Goal: Task Accomplishment & Management: Manage account settings

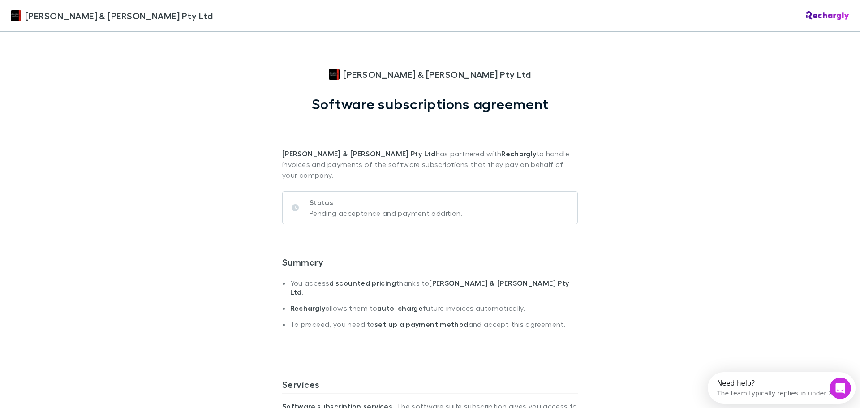
click at [812, 17] on img at bounding box center [827, 15] width 43 height 9
click at [816, 16] on img at bounding box center [827, 15] width 43 height 9
click at [812, 17] on img at bounding box center [827, 15] width 43 height 9
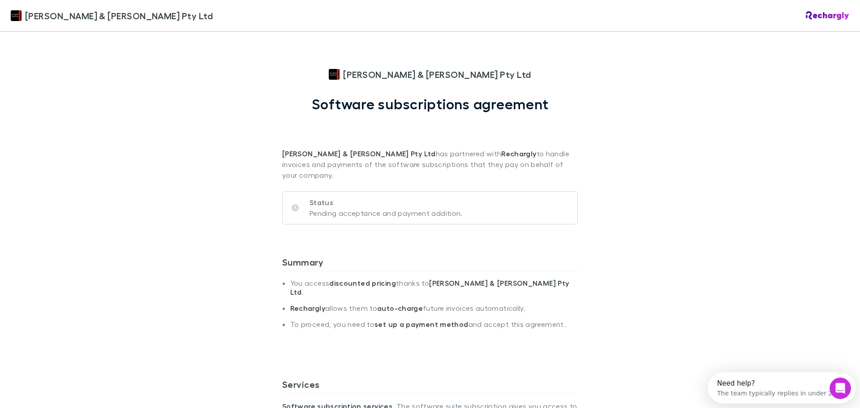
drag, startPoint x: 812, startPoint y: 17, endPoint x: 824, endPoint y: 17, distance: 11.6
click at [812, 17] on img at bounding box center [827, 15] width 43 height 9
click at [818, 17] on img at bounding box center [827, 15] width 43 height 9
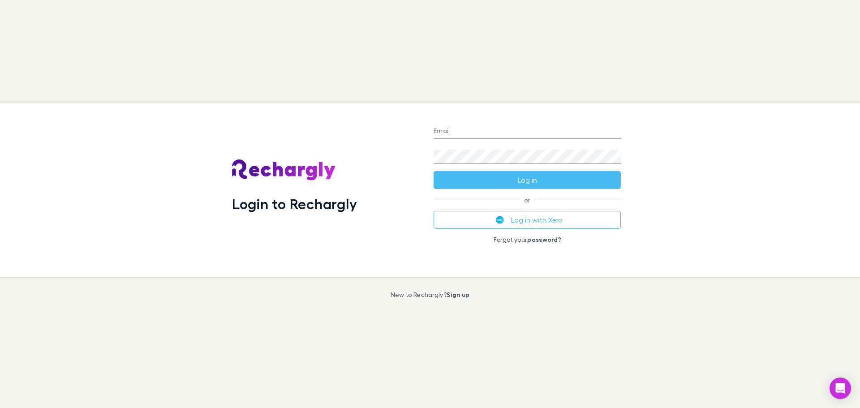
click at [483, 121] on div "Email" at bounding box center [527, 128] width 187 height 22
click at [481, 129] on input "Email" at bounding box center [527, 132] width 187 height 14
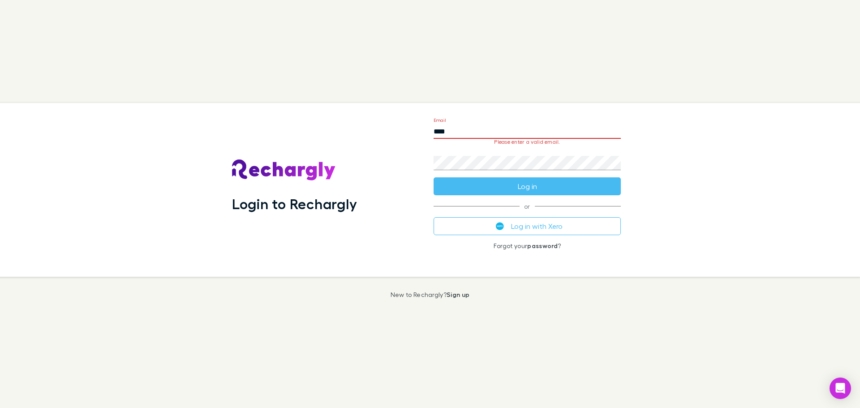
type input "**********"
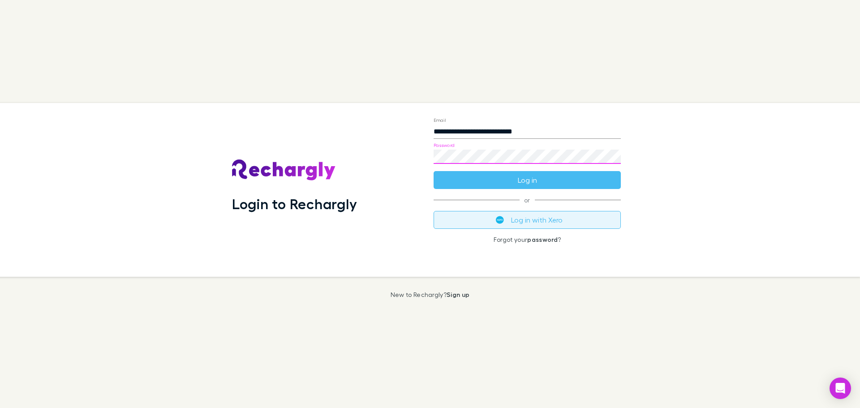
click at [515, 219] on button "Log in with Xero" at bounding box center [527, 220] width 187 height 18
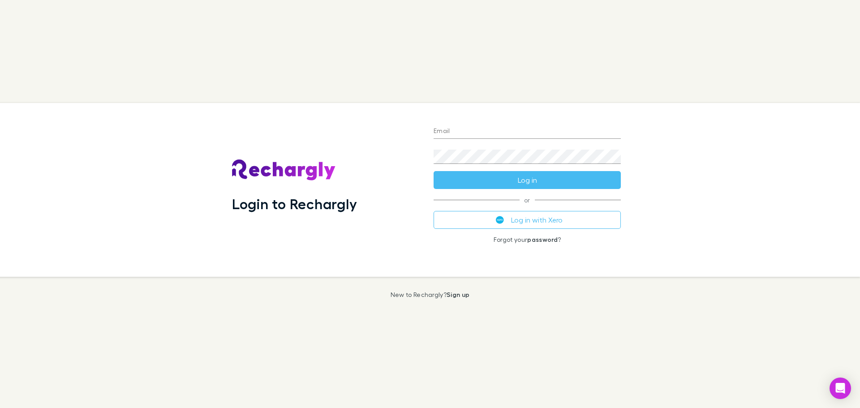
click at [435, 332] on div "Login to Rechargly Email Password Log in or Log in with Xero Forgot your passwo…" at bounding box center [430, 204] width 860 height 408
click at [605, 127] on input "Email" at bounding box center [527, 132] width 187 height 14
type input "**********"
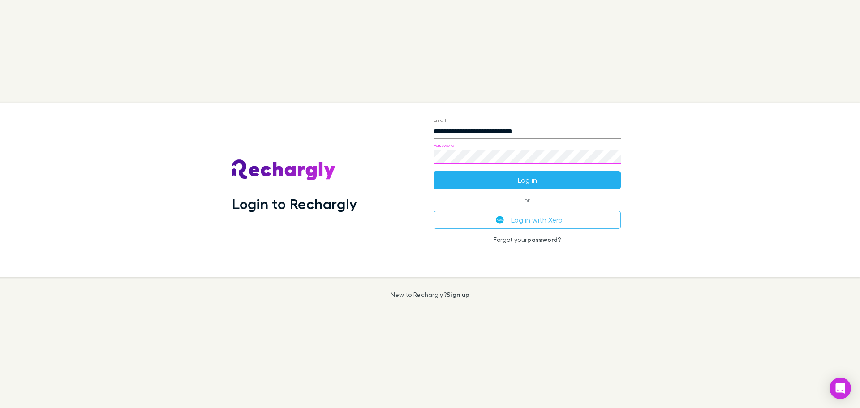
click at [517, 178] on button "Log in" at bounding box center [527, 180] width 187 height 18
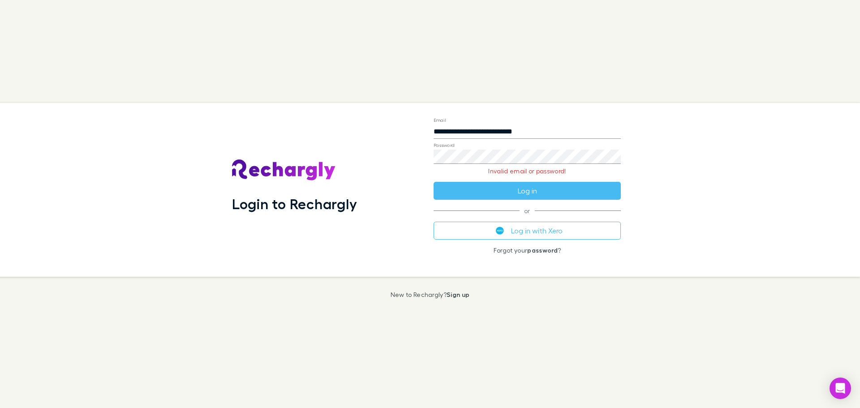
click at [311, 108] on div "Login to Rechargly" at bounding box center [326, 190] width 202 height 174
